Goal: Task Accomplishment & Management: Use online tool/utility

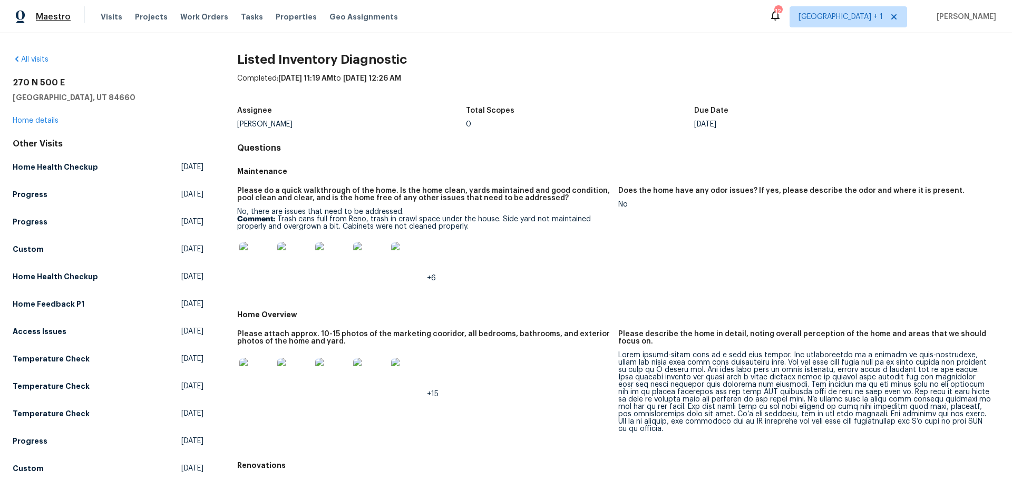
click at [40, 14] on span "Maestro" at bounding box center [53, 17] width 35 height 11
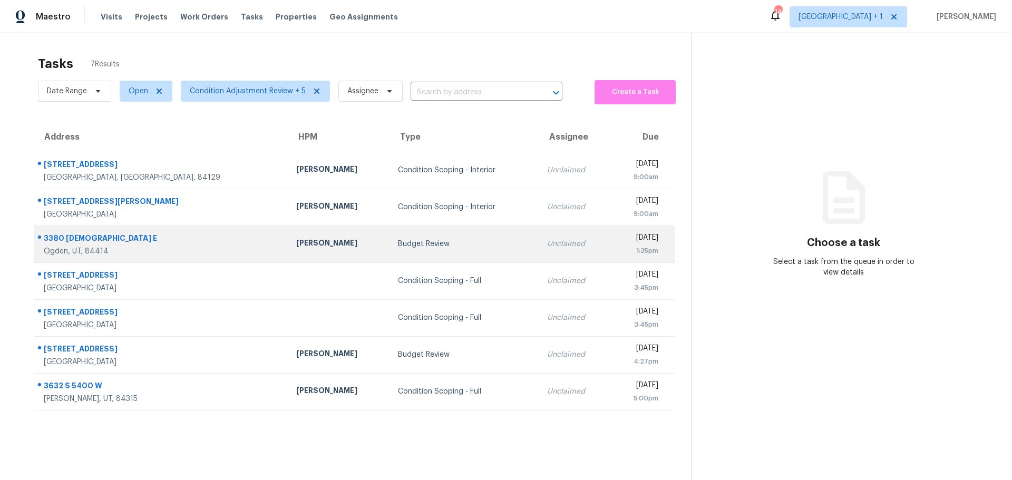
click at [162, 239] on div "3380 N 400 E" at bounding box center [162, 239] width 236 height 13
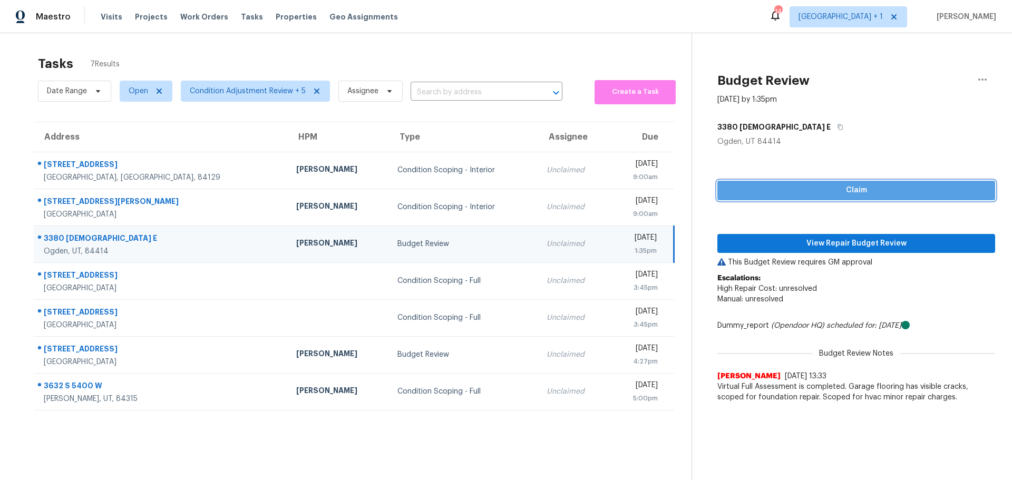
click at [839, 194] on span "Claim" at bounding box center [856, 190] width 261 height 13
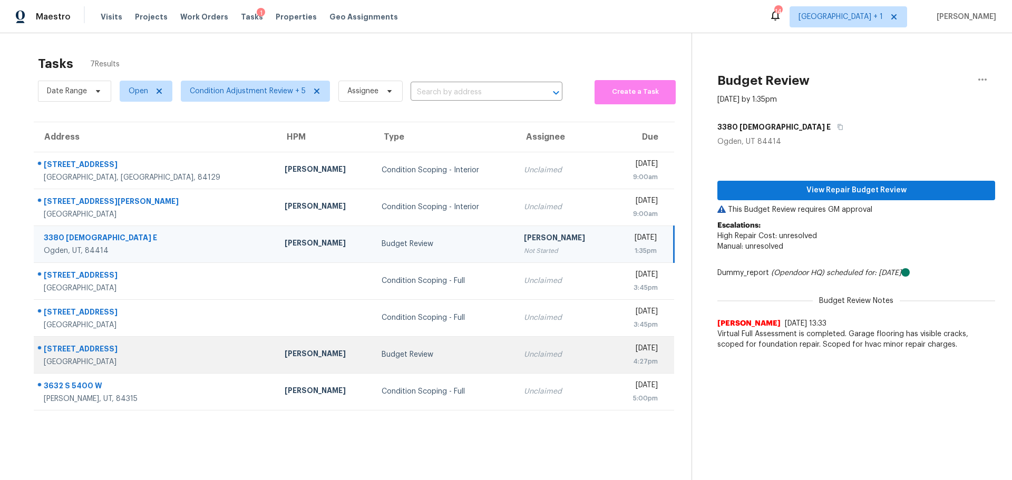
click at [300, 352] on td "Nicholas Holderbaum" at bounding box center [324, 354] width 97 height 37
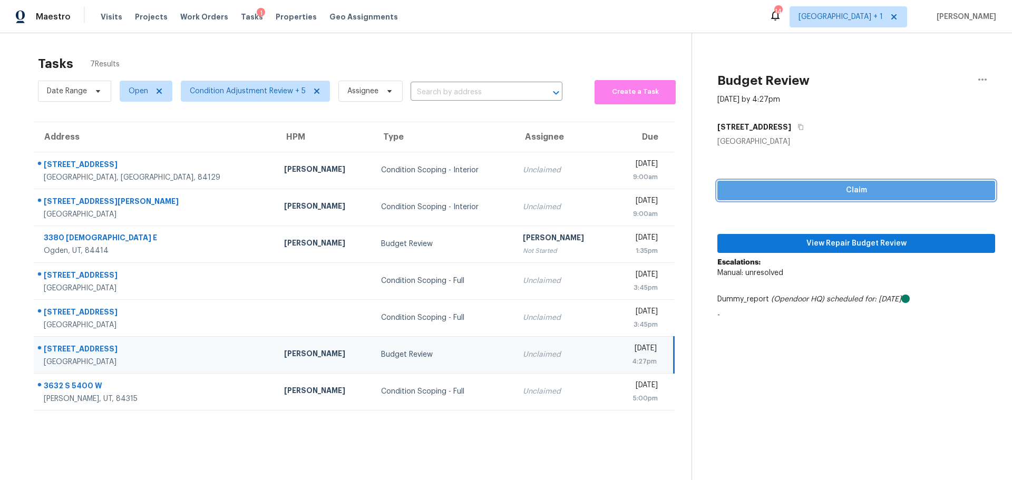
click at [810, 188] on span "Claim" at bounding box center [856, 190] width 261 height 13
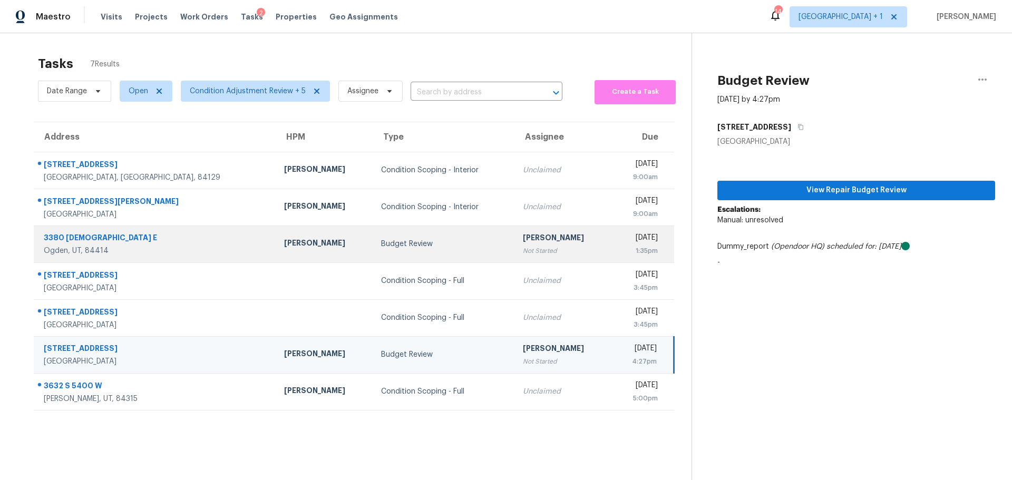
click at [284, 245] on div "Scott Beirdneau" at bounding box center [324, 244] width 80 height 13
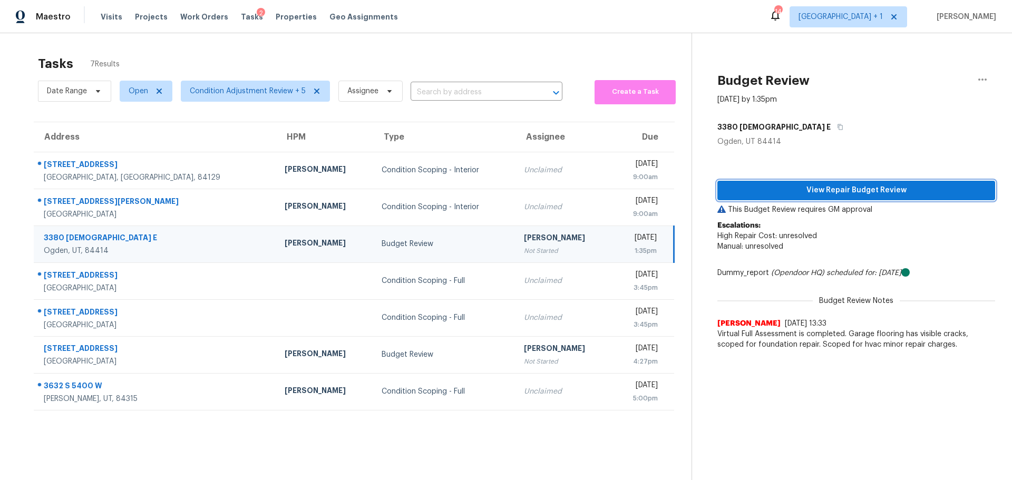
click at [834, 185] on span "View Repair Budget Review" at bounding box center [856, 190] width 261 height 13
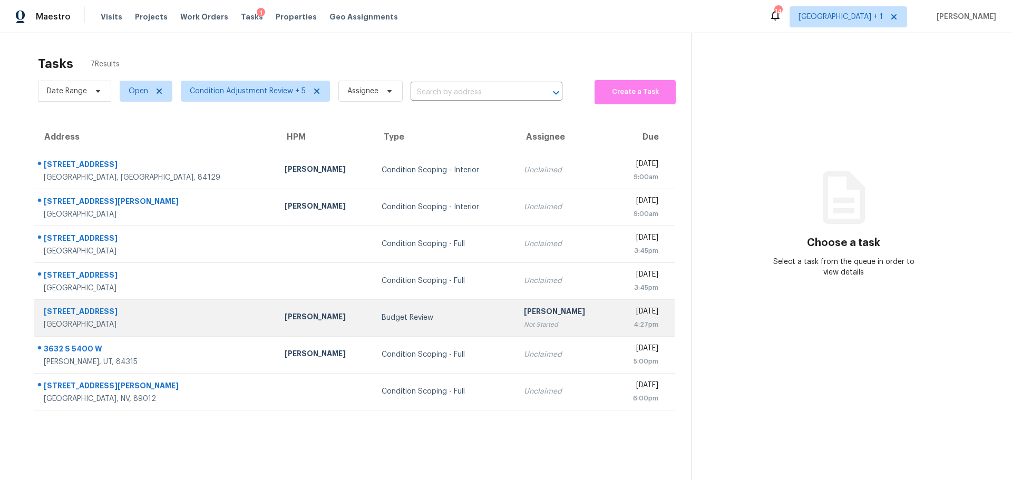
click at [155, 316] on div "4160 Elegant Chateau St" at bounding box center [156, 312] width 224 height 13
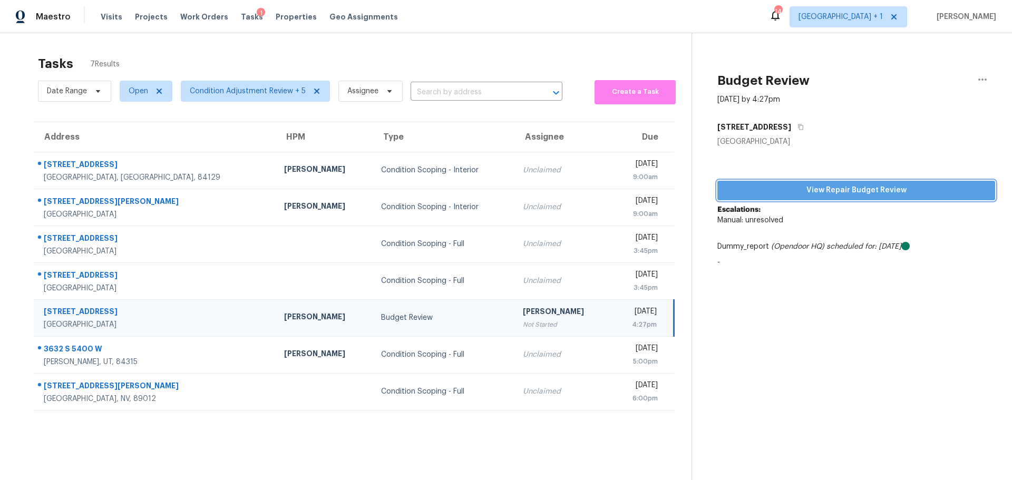
click at [872, 187] on span "View Repair Budget Review" at bounding box center [856, 190] width 261 height 13
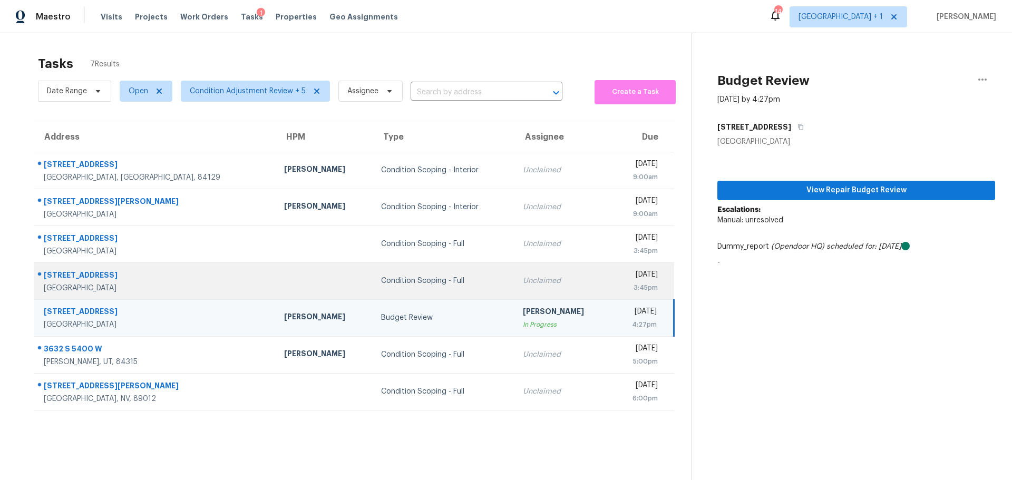
scroll to position [41, 0]
